Goal: Navigation & Orientation: Find specific page/section

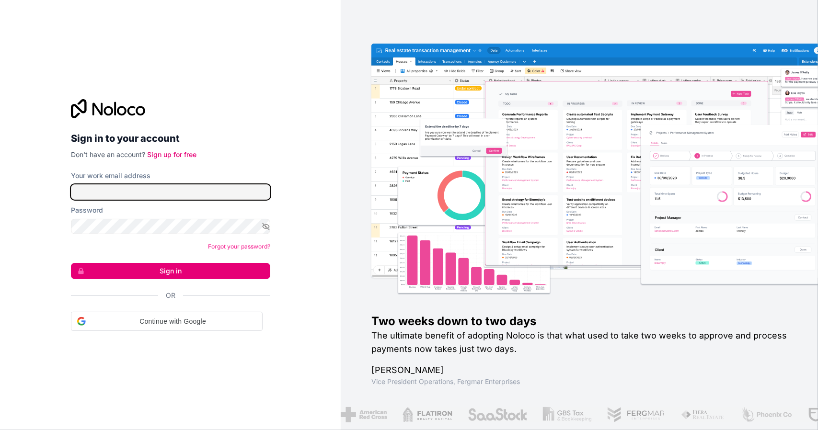
click at [175, 192] on input "Your work email address" at bounding box center [170, 191] width 199 height 15
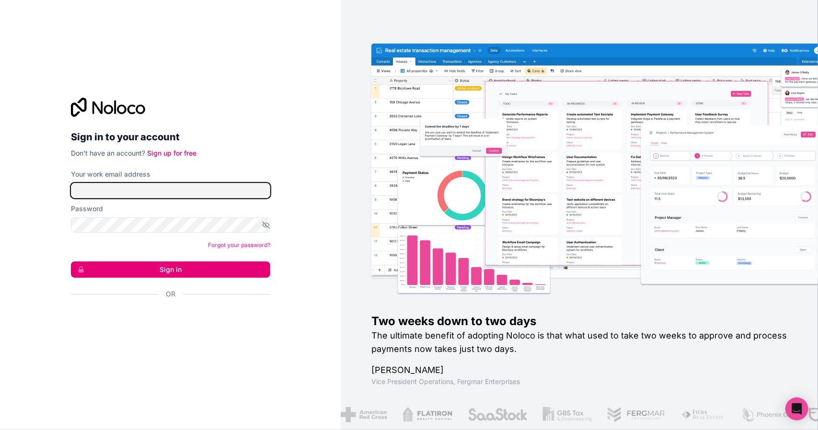
type input "**********"
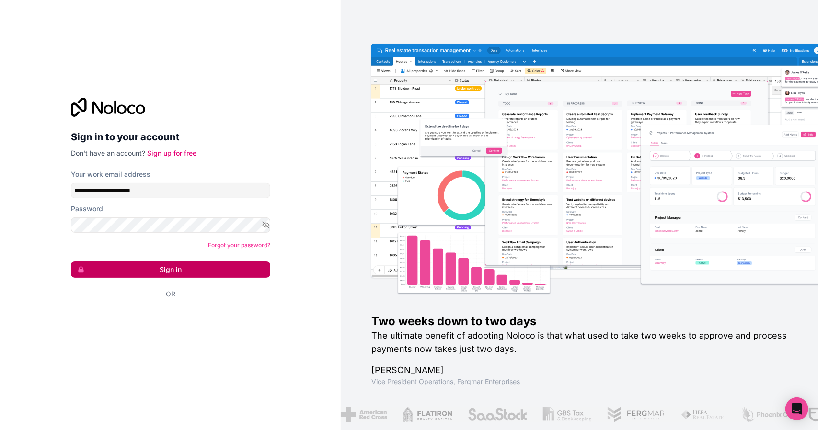
click at [135, 265] on button "Sign in" at bounding box center [170, 270] width 199 height 16
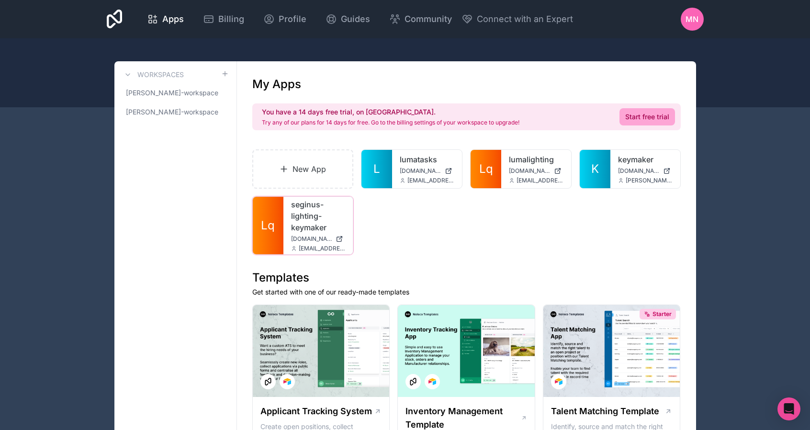
click at [313, 223] on link "seginus-lighting-keymaker" at bounding box center [318, 216] width 55 height 34
click at [162, 96] on span "michael-nelson-workspace" at bounding box center [172, 93] width 92 height 10
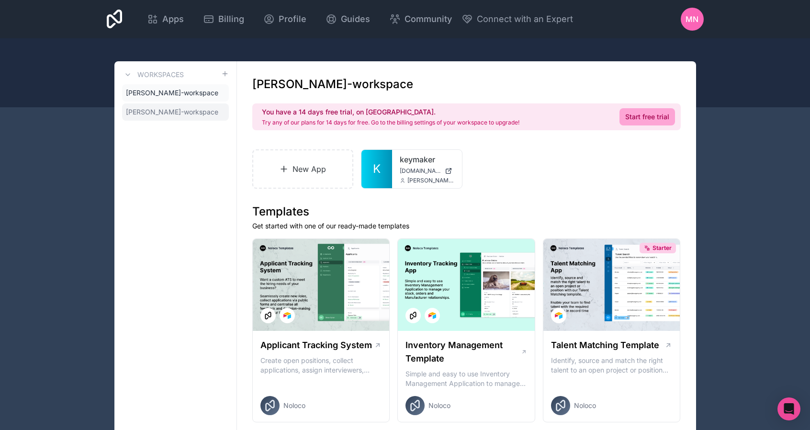
click at [193, 116] on span "arie-louie-workspace" at bounding box center [172, 112] width 92 height 10
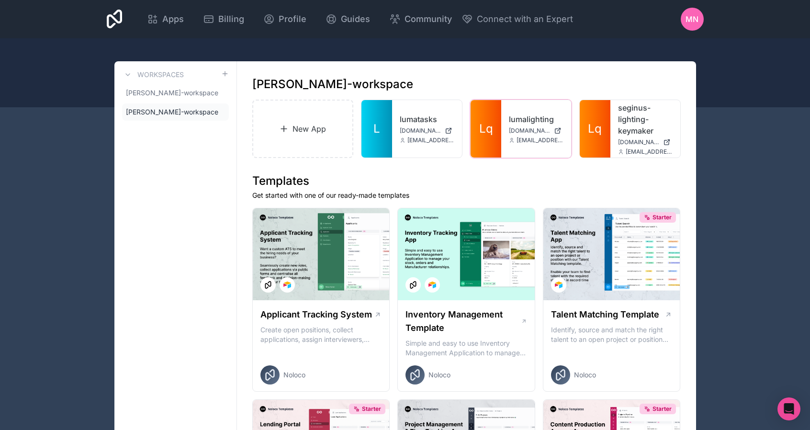
click at [541, 151] on div "lumalighting lumalighting.noloco.co arie@lumaessenceinc.com" at bounding box center [537, 128] width 70 height 57
click at [528, 125] on div "lumalighting lumalighting.noloco.co arie@lumaessenceinc.com" at bounding box center [537, 128] width 70 height 57
click at [528, 119] on link "lumalighting" at bounding box center [536, 119] width 55 height 11
click at [639, 133] on link "seginus-lighting-keymaker" at bounding box center [645, 119] width 55 height 34
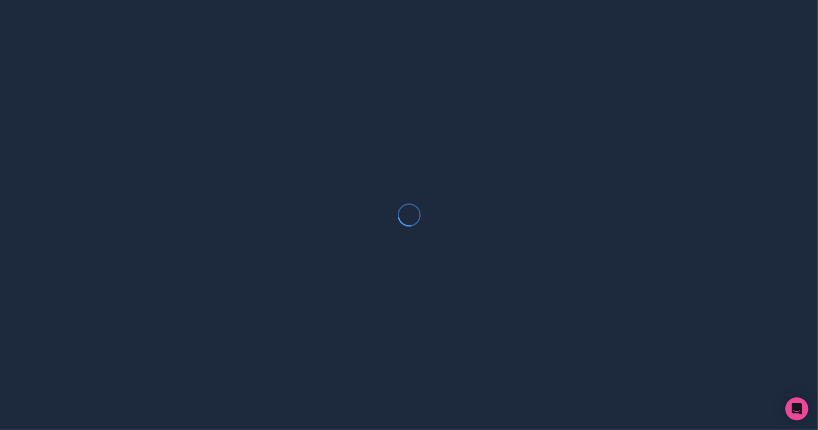
click at [427, 250] on div at bounding box center [409, 215] width 818 height 430
click at [803, 416] on div "Open Intercom Messenger" at bounding box center [796, 409] width 25 height 25
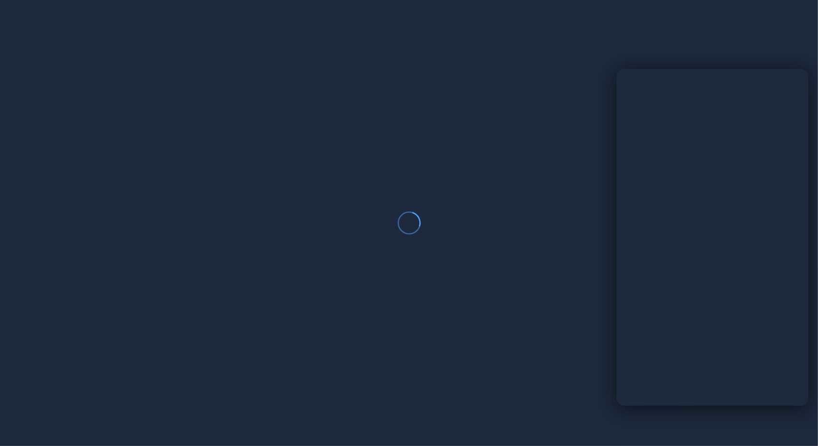
click at [798, 413] on div at bounding box center [409, 223] width 818 height 446
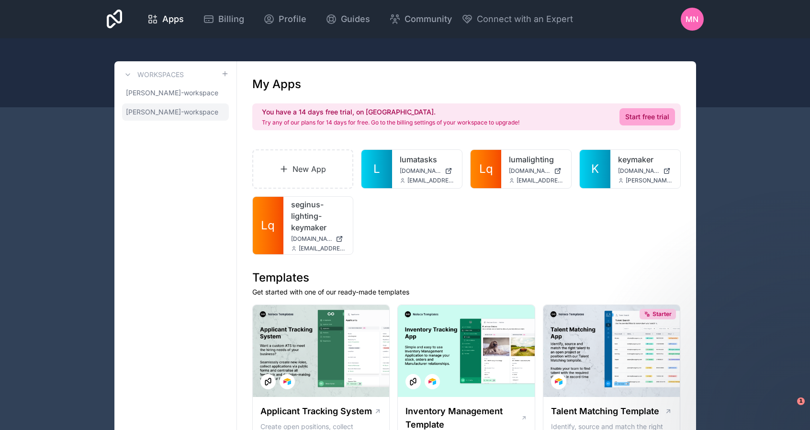
click at [180, 110] on span "[PERSON_NAME]-workspace" at bounding box center [172, 112] width 92 height 10
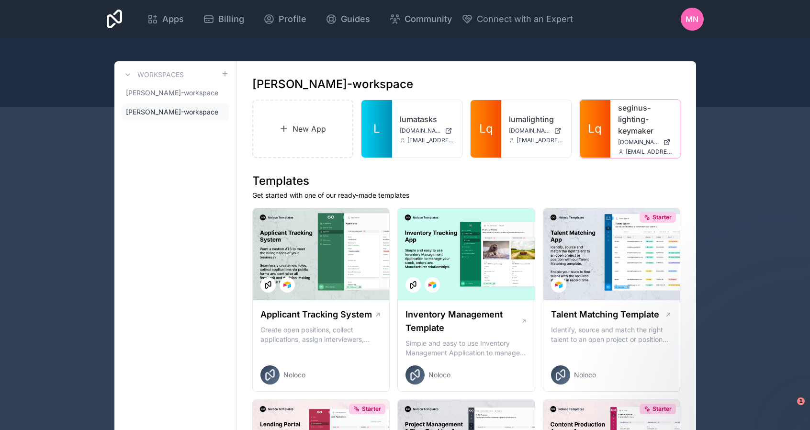
click at [635, 112] on link "seginus-lighting-keymaker" at bounding box center [645, 119] width 55 height 34
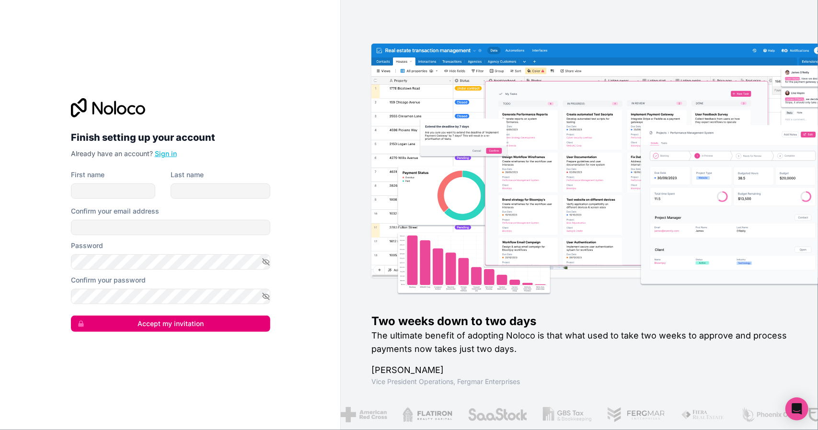
click at [171, 150] on link "Sign in" at bounding box center [166, 153] width 22 height 8
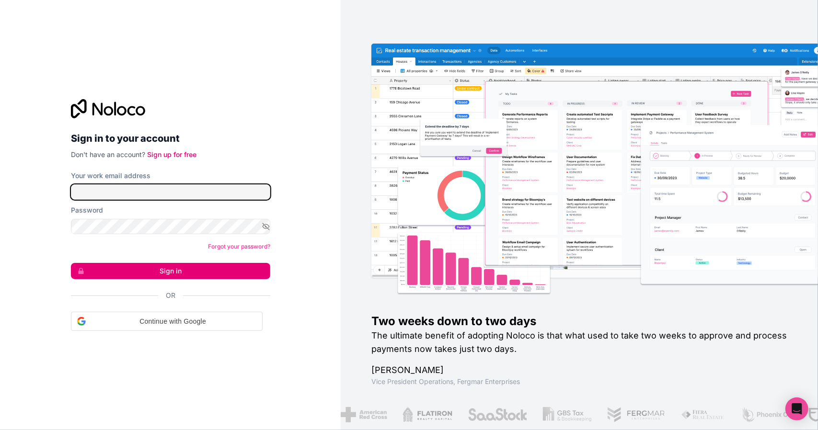
click at [147, 186] on input "Your work email address" at bounding box center [170, 191] width 199 height 15
type input "**********"
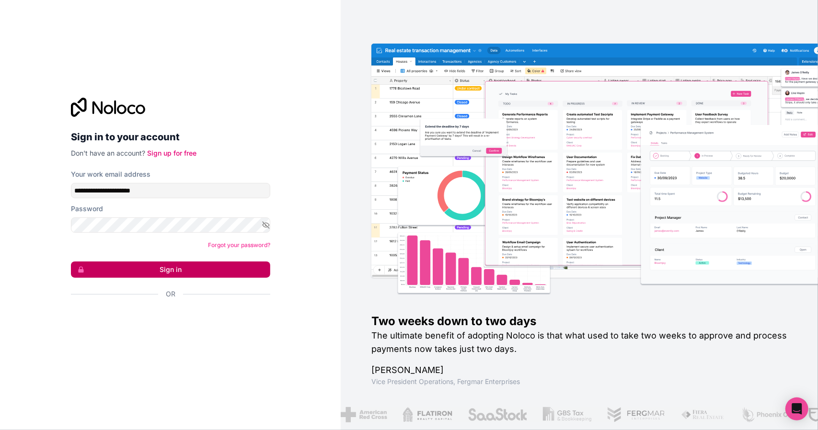
click at [125, 264] on button "Sign in" at bounding box center [170, 270] width 199 height 16
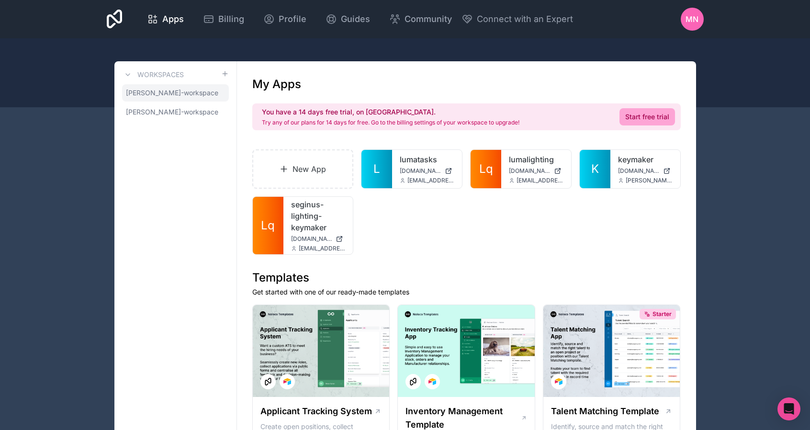
click at [166, 93] on span "michael-nelson-workspace" at bounding box center [172, 93] width 92 height 10
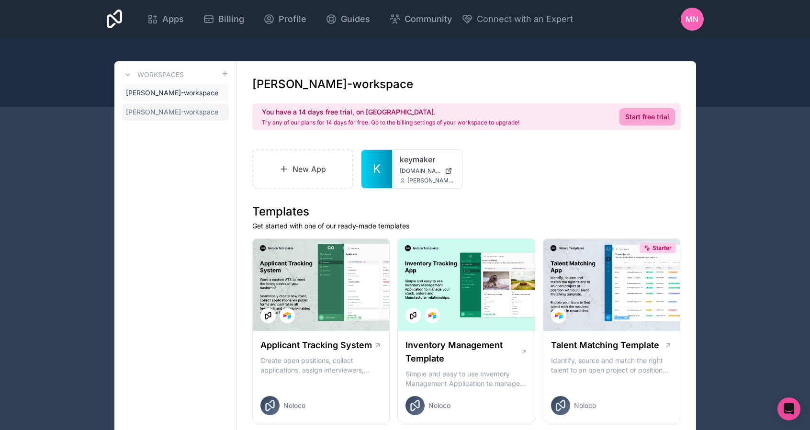
click at [170, 114] on span "arie-louie-workspace" at bounding box center [172, 112] width 92 height 10
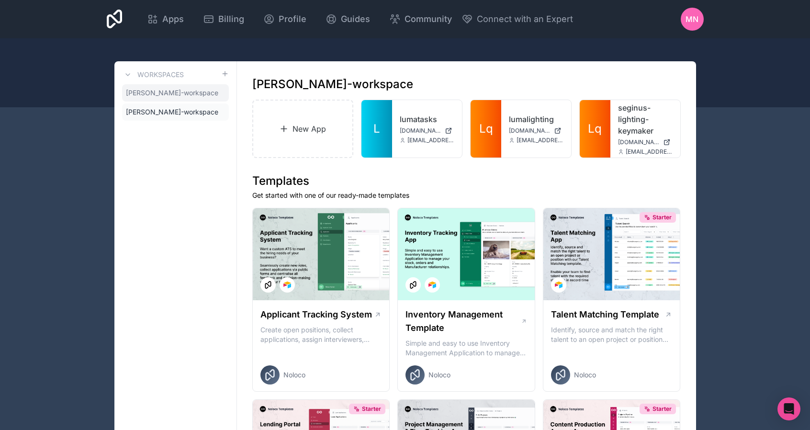
click at [175, 92] on span "michael-nelson-workspace" at bounding box center [172, 93] width 92 height 10
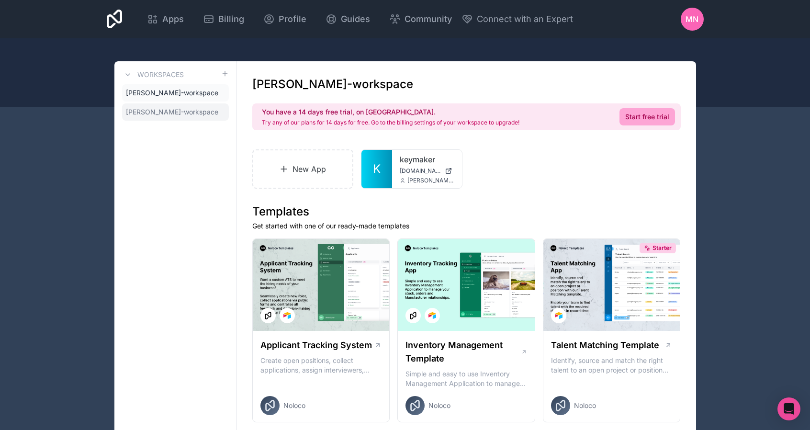
click at [187, 111] on span "arie-louie-workspace" at bounding box center [172, 112] width 92 height 10
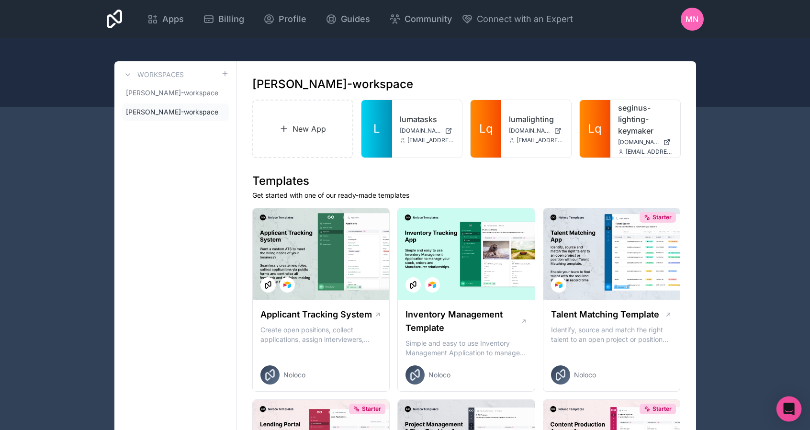
click at [783, 407] on div "Open Intercom Messenger" at bounding box center [789, 409] width 25 height 25
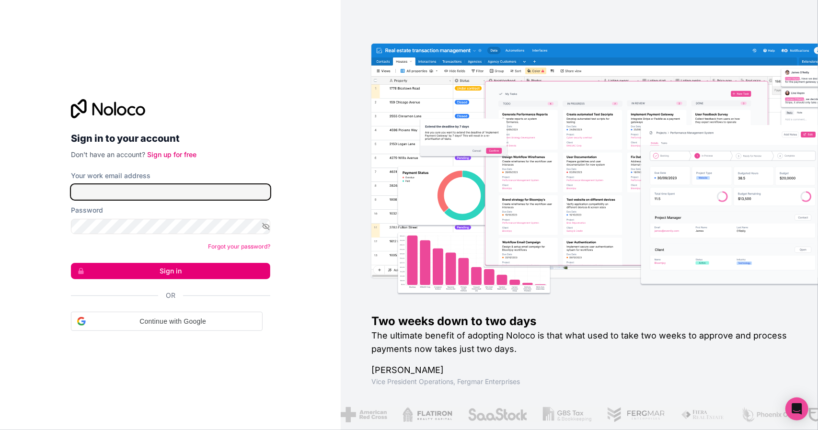
click at [209, 194] on input "Your work email address" at bounding box center [170, 191] width 199 height 15
type input "**********"
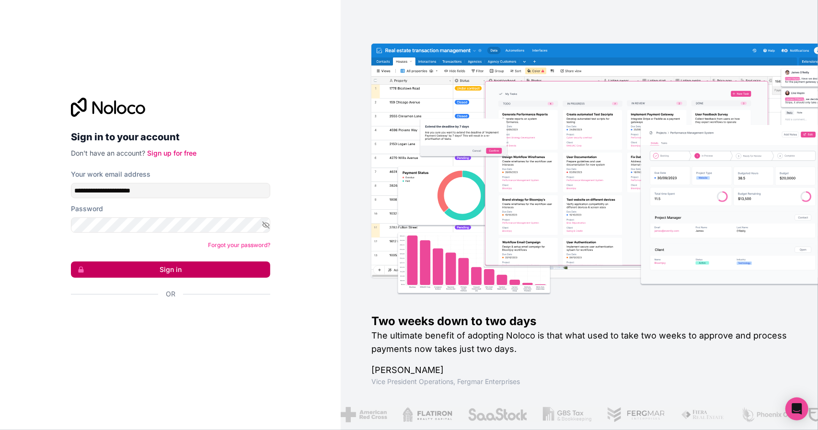
click at [142, 268] on button "Sign in" at bounding box center [170, 270] width 199 height 16
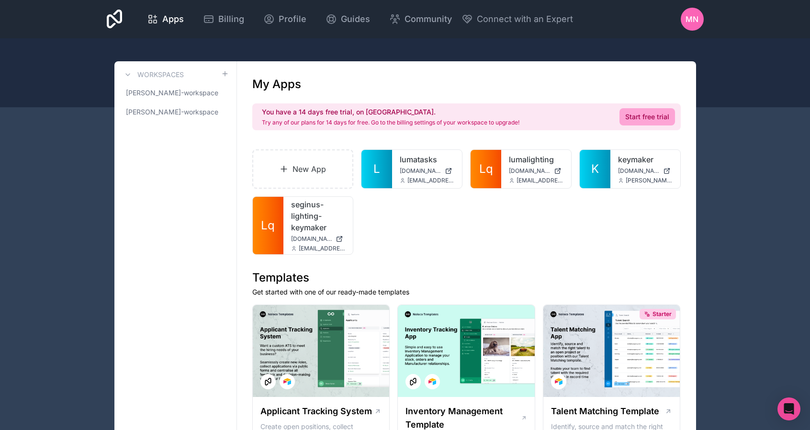
click at [405, 84] on div "My Apps" at bounding box center [466, 84] width 429 height 15
